Goal: Find contact information: Find contact information

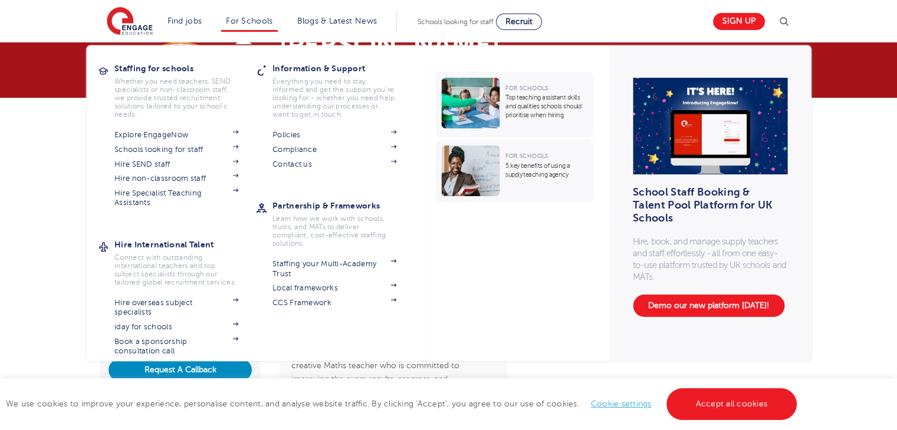
scroll to position [37, 0]
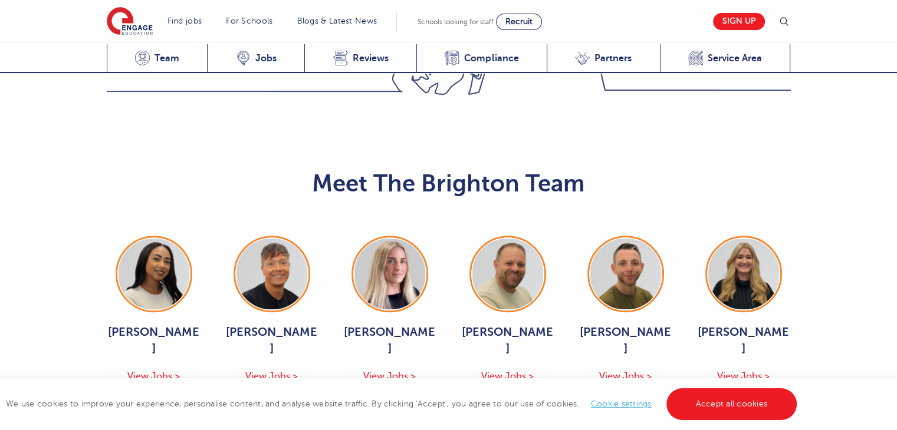
scroll to position [1146, 0]
click at [476, 409] on button "Show More Of The Team" at bounding box center [449, 420] width 155 height 22
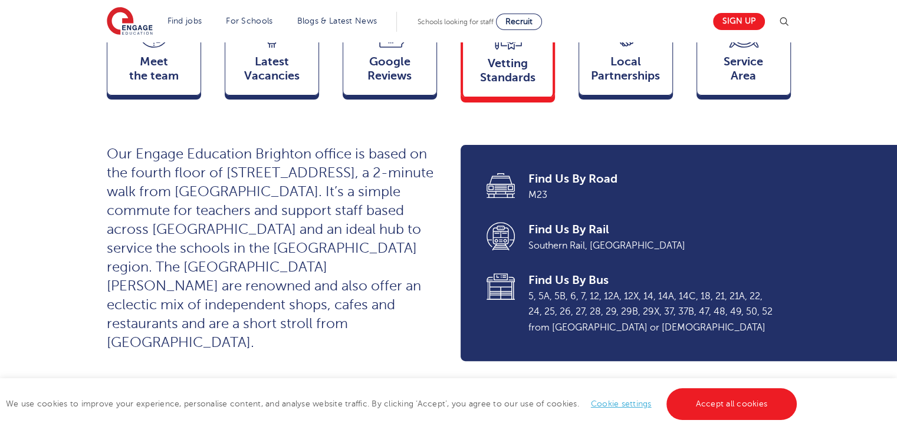
scroll to position [374, 0]
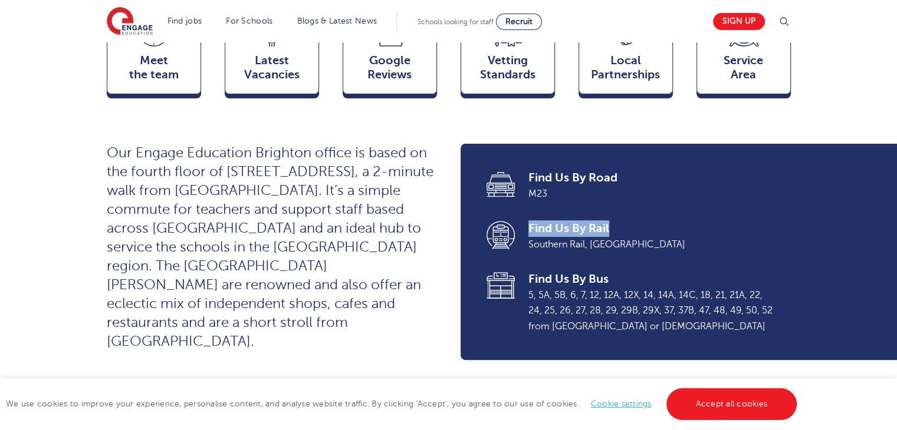
drag, startPoint x: 527, startPoint y: 206, endPoint x: 653, endPoint y: 211, distance: 126.3
click at [653, 221] on li "Find Us By Rail Southern Rail, Brighton Station" at bounding box center [630, 237] width 288 height 32
drag, startPoint x: 521, startPoint y: 255, endPoint x: 642, endPoint y: 258, distance: 120.9
click at [642, 271] on li "Find Us By Bus 5, 5A, 5B, 6, 7, 12, 12A, 12X, 14, 14A, 14C, 18, 21, 21A, 22, 24…" at bounding box center [630, 302] width 288 height 63
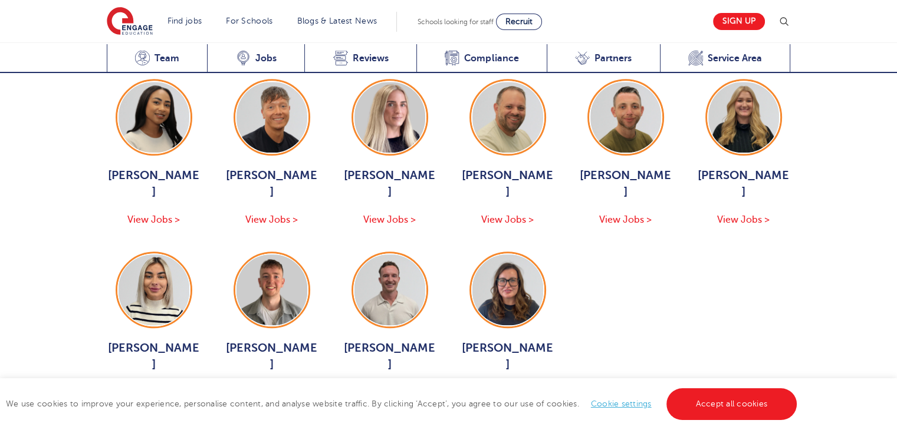
scroll to position [1302, 0]
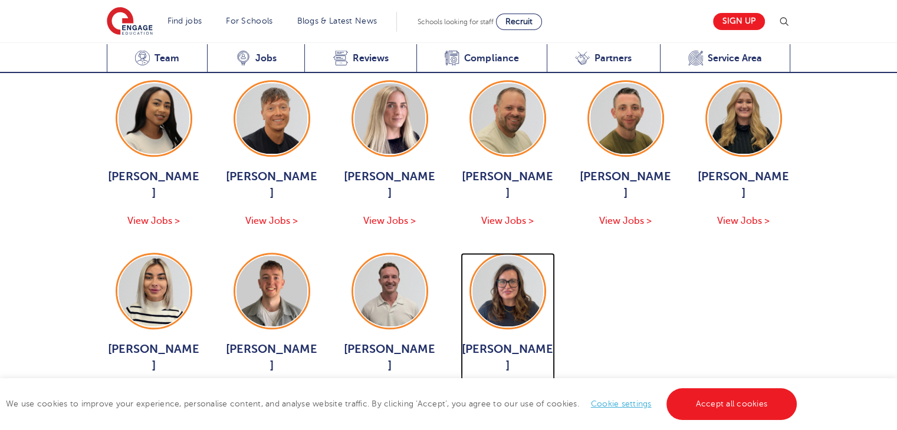
click at [533, 341] on div "Amy Morris View Jobs >" at bounding box center [508, 371] width 94 height 60
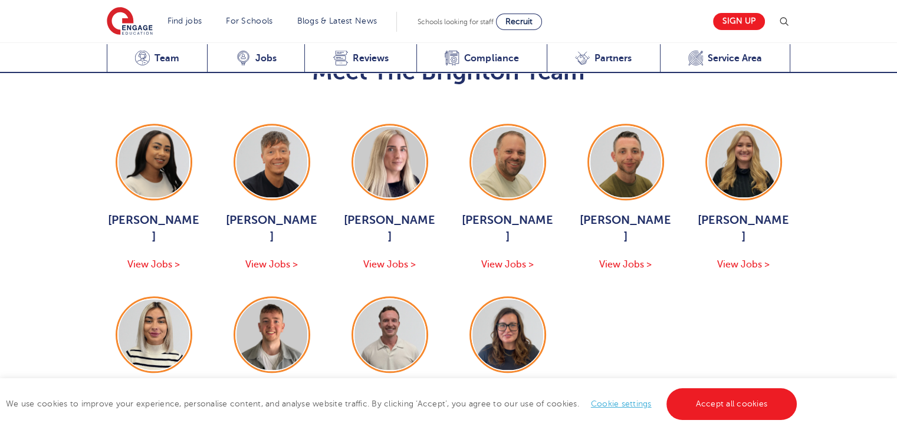
scroll to position [1256, 0]
